Goal: Information Seeking & Learning: Learn about a topic

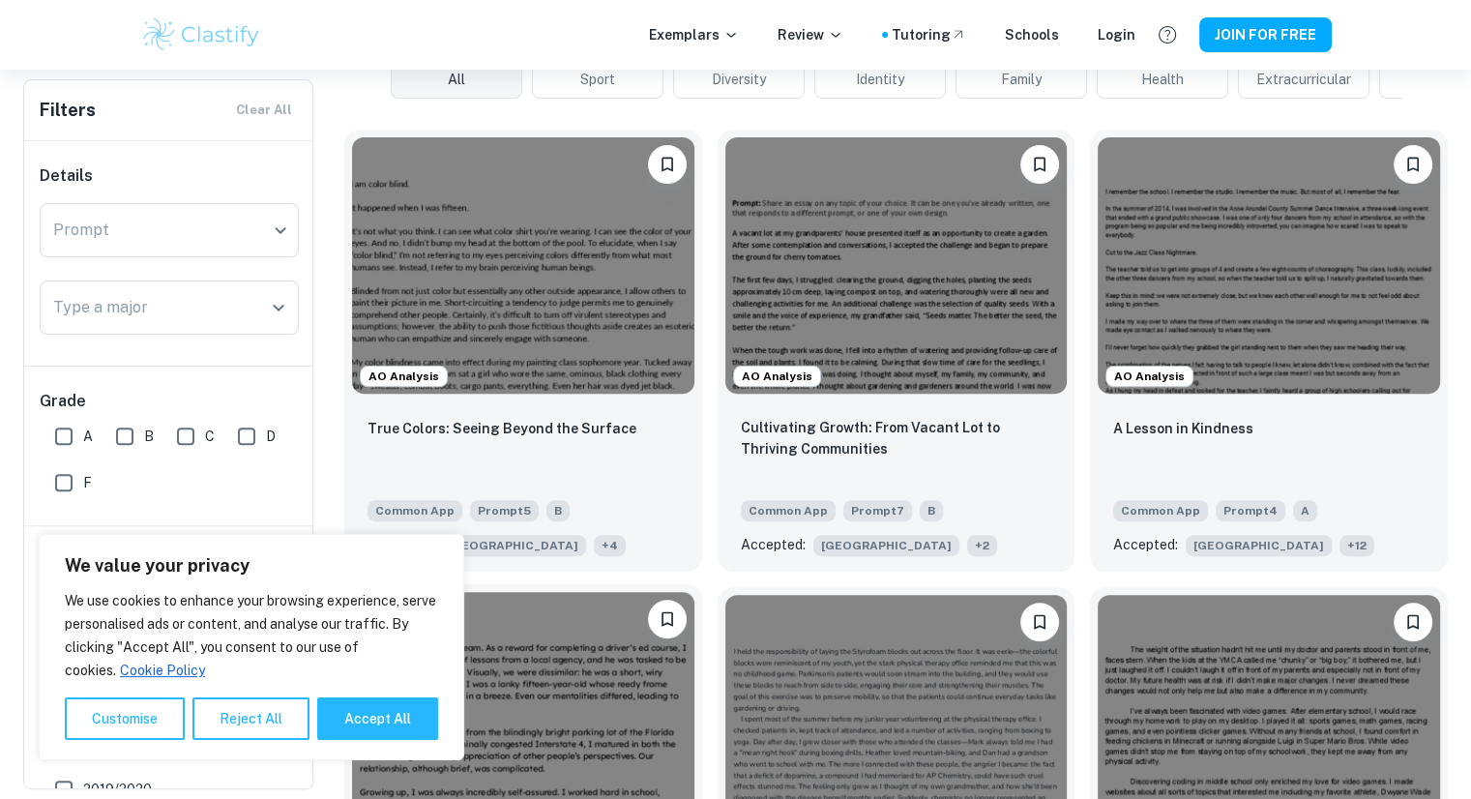
scroll to position [533, 0]
click at [510, 229] on img at bounding box center [523, 263] width 342 height 256
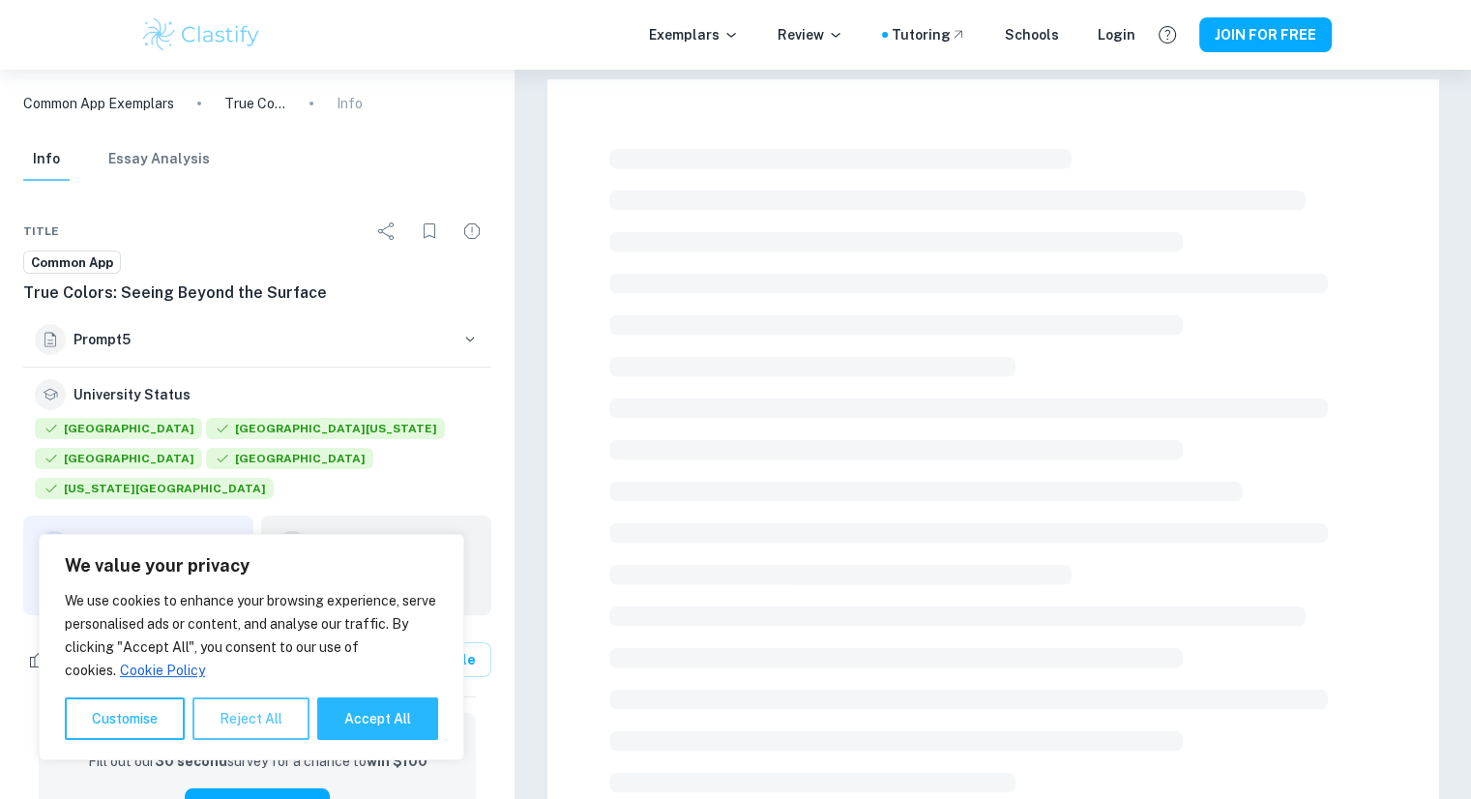
click at [220, 720] on button "Reject All" at bounding box center [250, 718] width 117 height 43
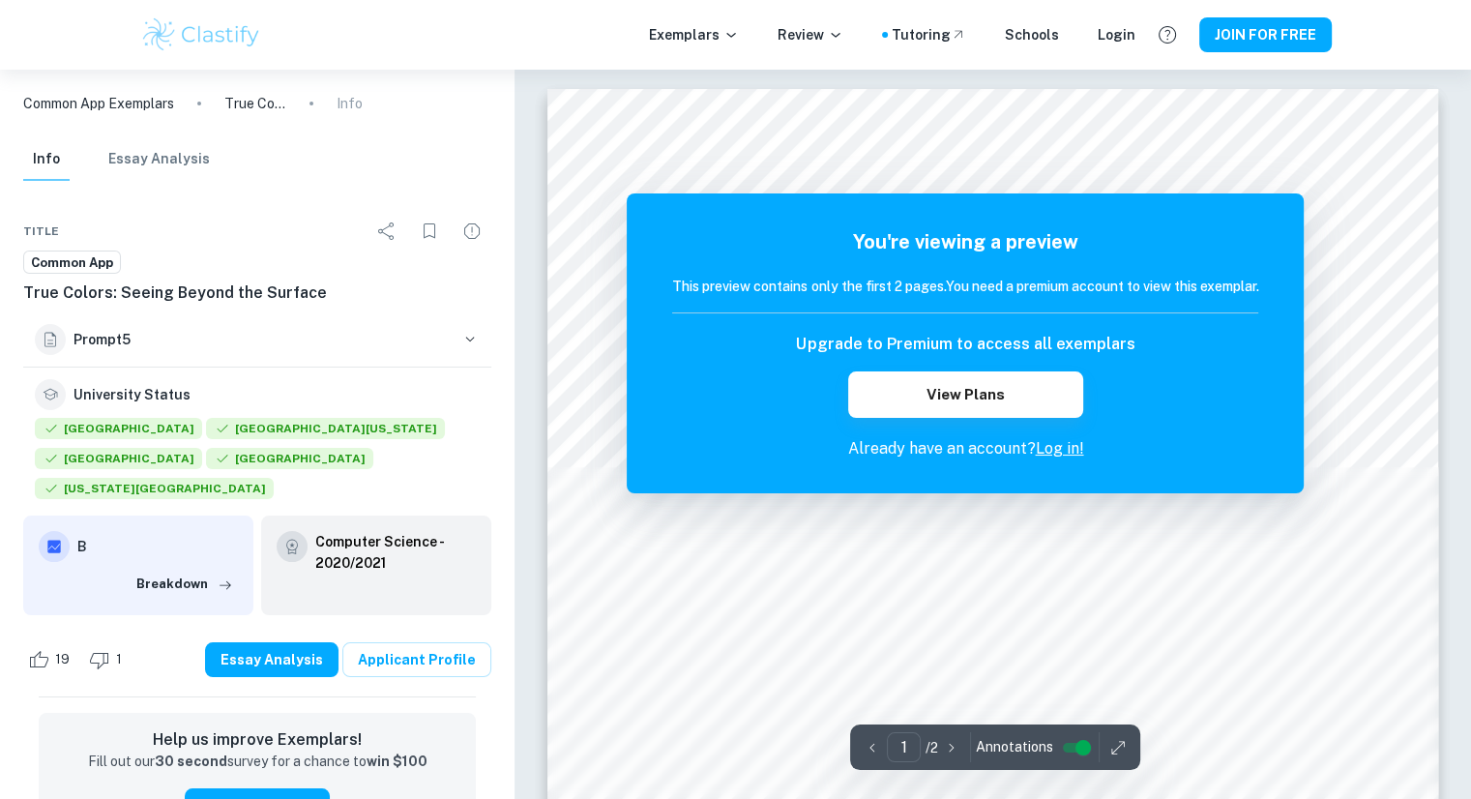
scroll to position [2, 0]
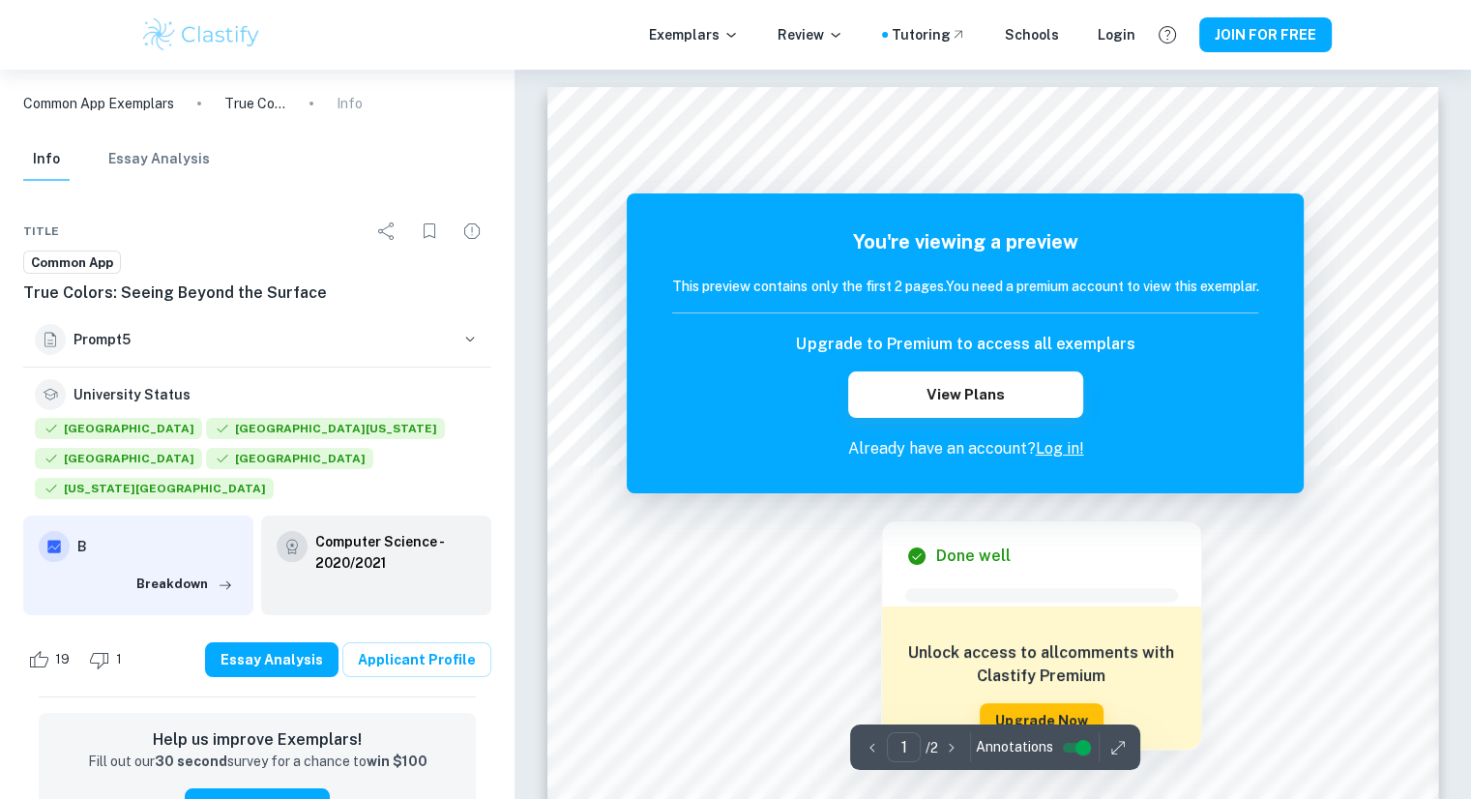
click at [1160, 590] on span at bounding box center [1041, 595] width 273 height 14
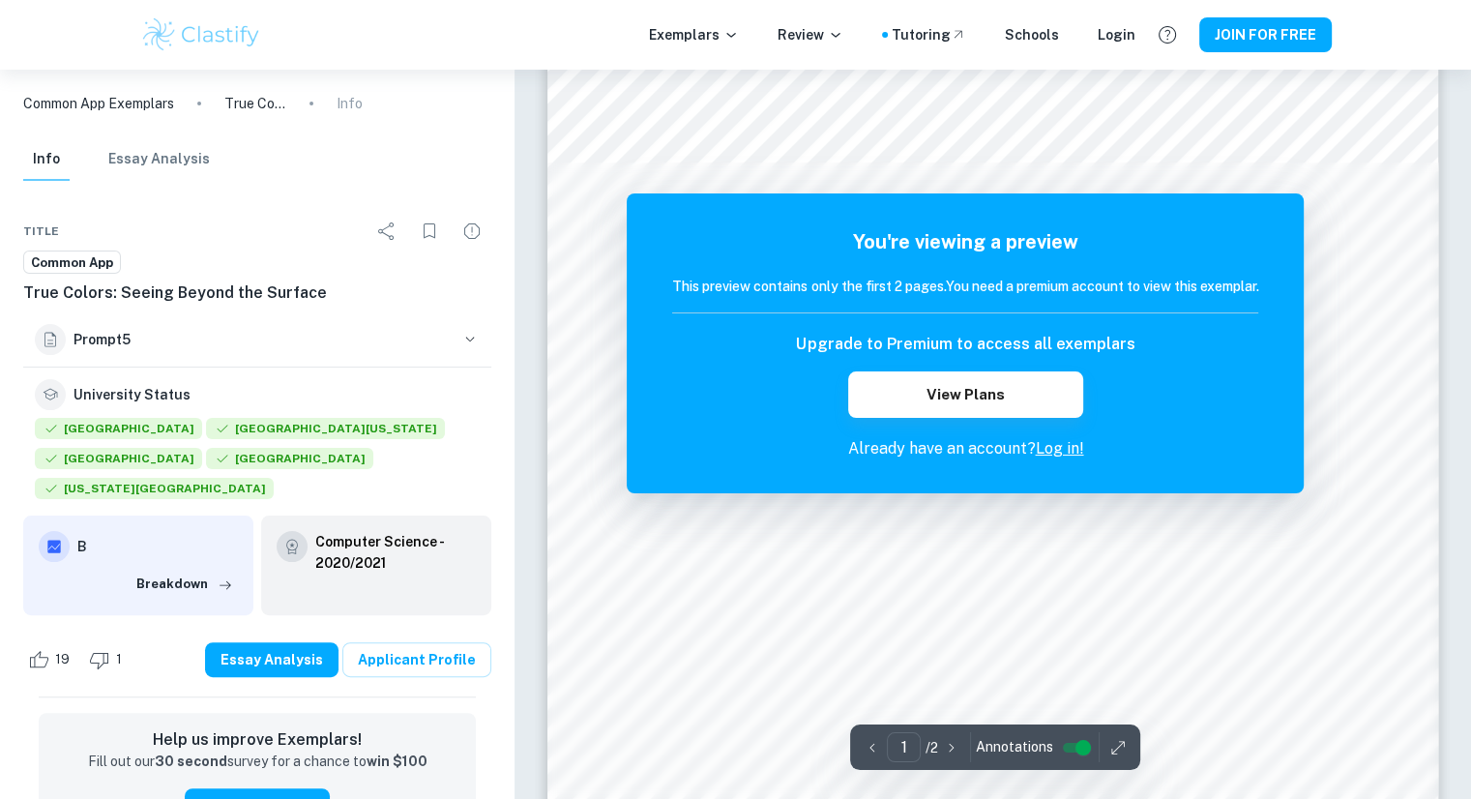
scroll to position [306, 0]
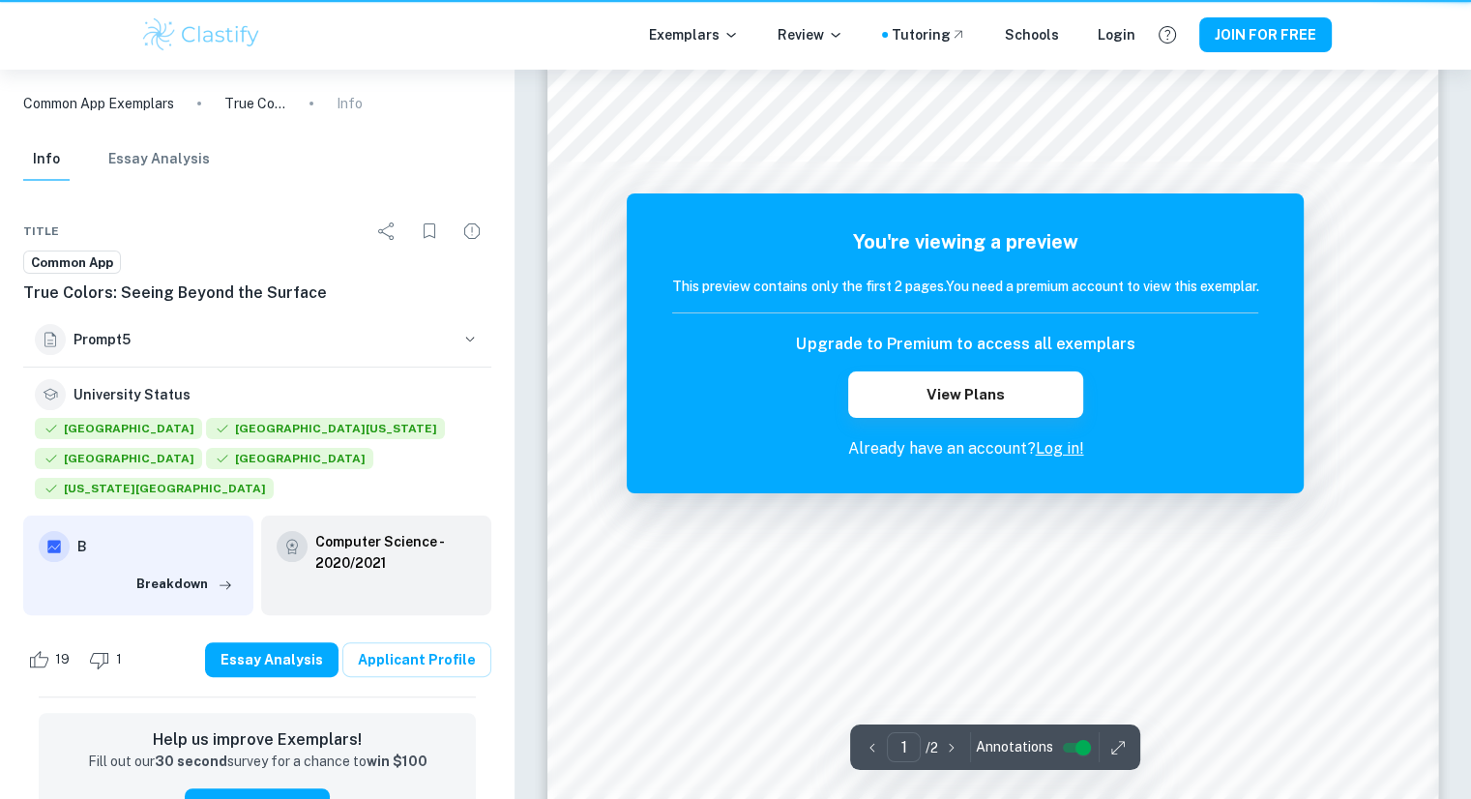
scroll to position [533, 0]
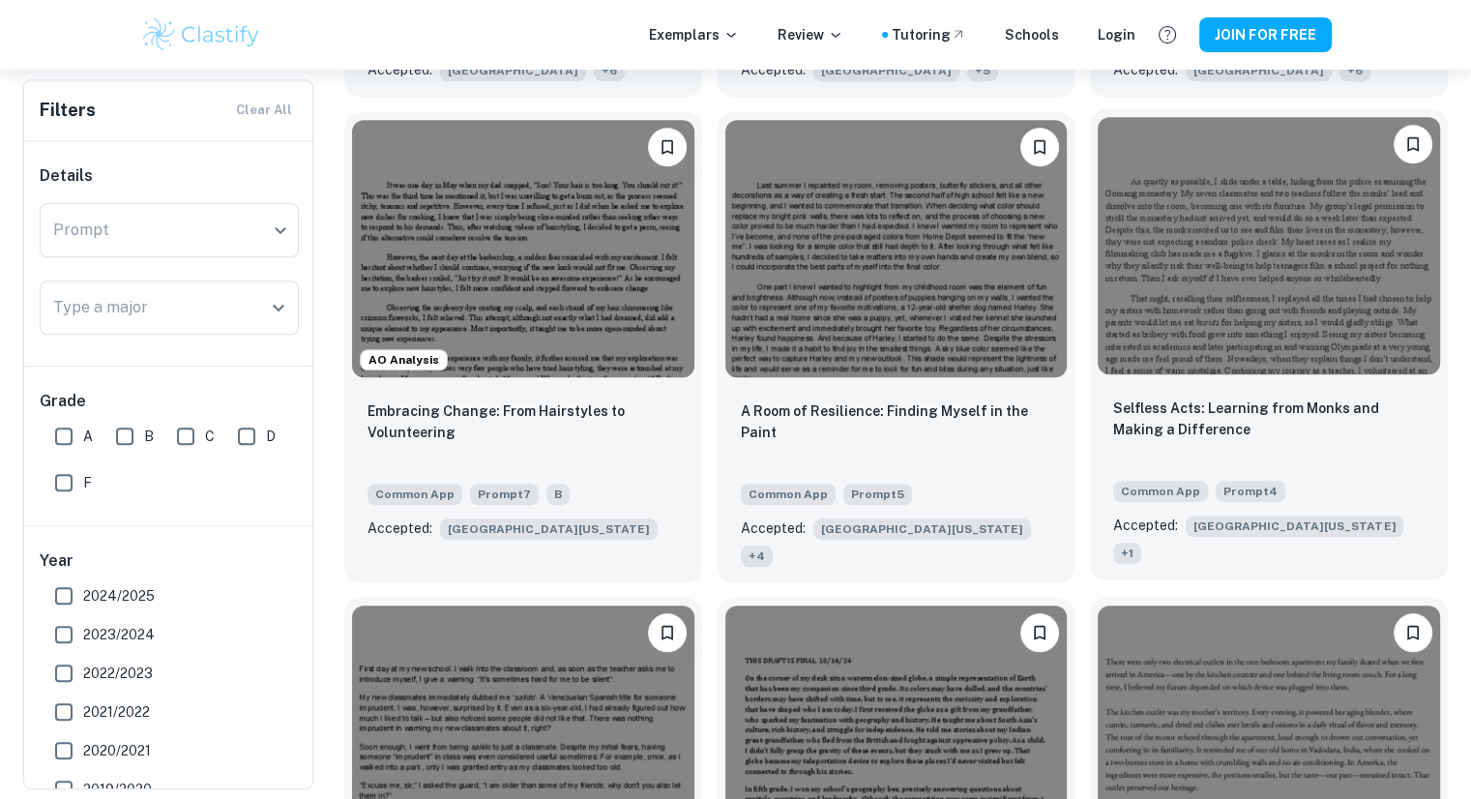
scroll to position [1466, 0]
